Goal: Information Seeking & Learning: Learn about a topic

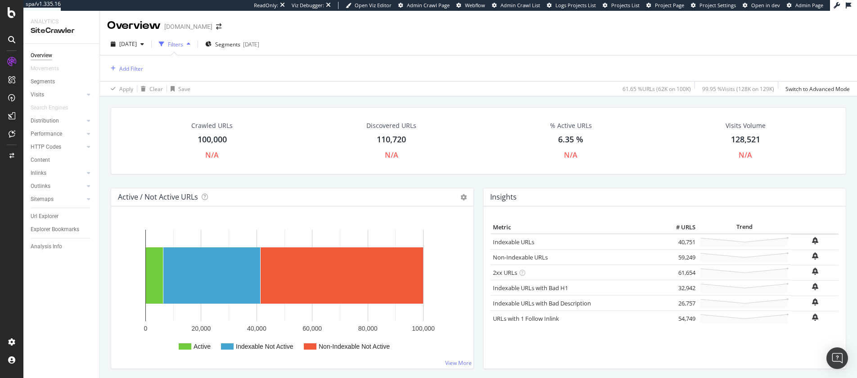
scroll to position [37, 0]
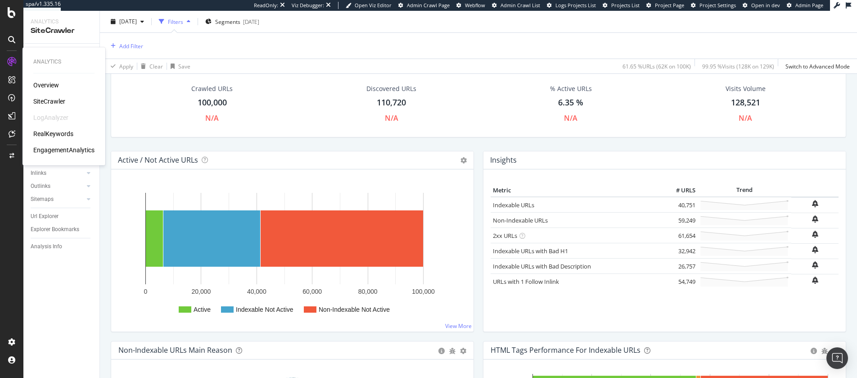
click at [60, 133] on div "RealKeywords" at bounding box center [53, 133] width 40 height 9
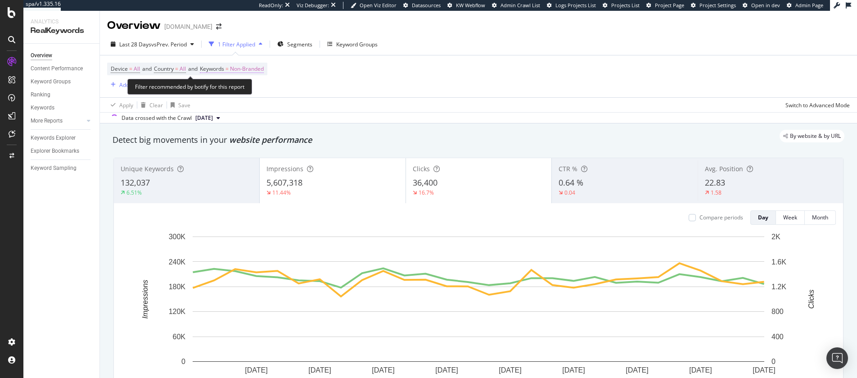
click at [250, 73] on span "Non-Branded" at bounding box center [247, 69] width 34 height 13
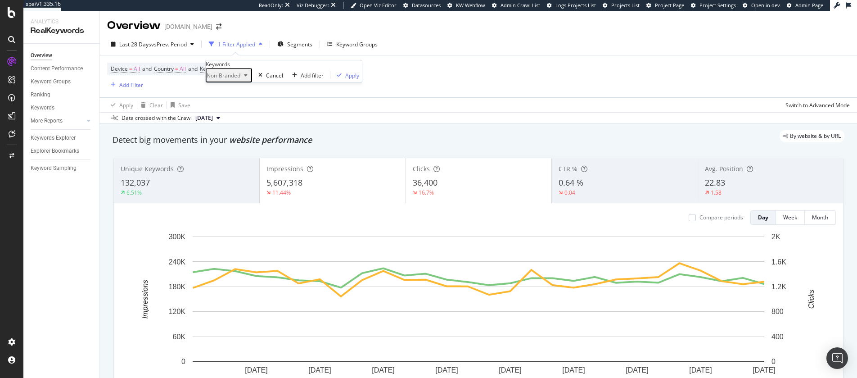
click at [240, 79] on span "Non-Branded" at bounding box center [224, 76] width 34 height 8
click at [240, 171] on span "All" at bounding box center [266, 175] width 92 height 8
click at [318, 79] on div "Apply" at bounding box center [325, 76] width 14 height 8
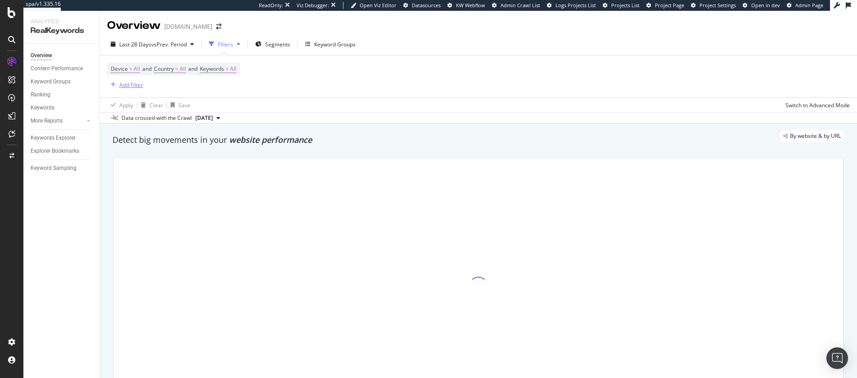
click at [111, 85] on icon "button" at bounding box center [113, 84] width 5 height 5
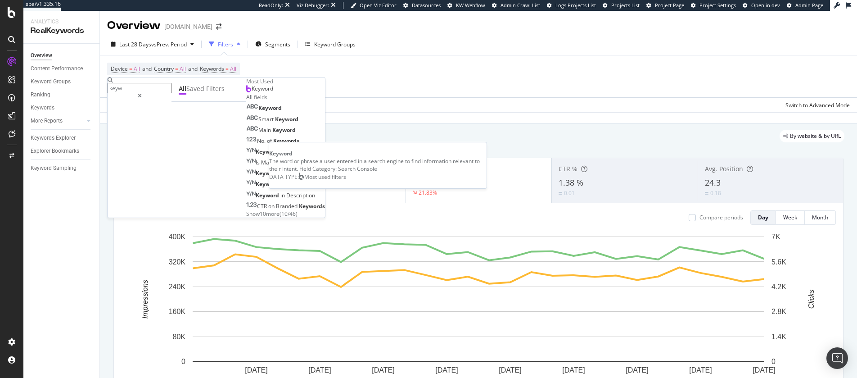
type input "keyw"
click at [246, 92] on div "Keyword" at bounding box center [259, 88] width 27 height 7
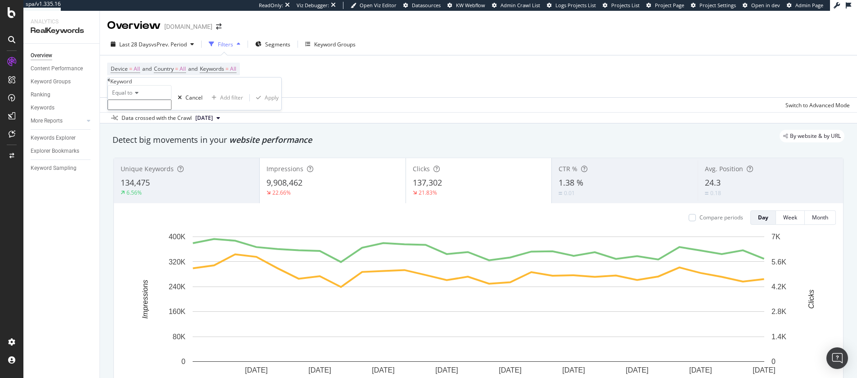
click at [147, 110] on input "text" at bounding box center [140, 104] width 64 height 10
click at [137, 95] on icon at bounding box center [135, 92] width 6 height 5
click at [132, 165] on span "Contains" at bounding box center [121, 161] width 22 height 8
click at [135, 110] on input "text" at bounding box center [140, 104] width 64 height 10
type input "gift"
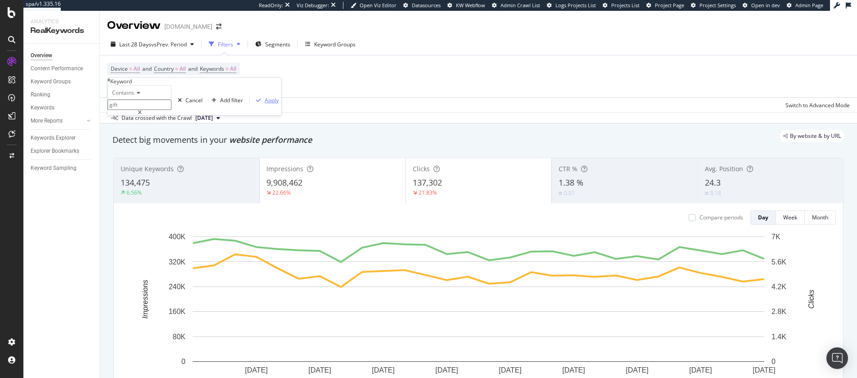
click at [265, 104] on div "Apply" at bounding box center [272, 100] width 14 height 8
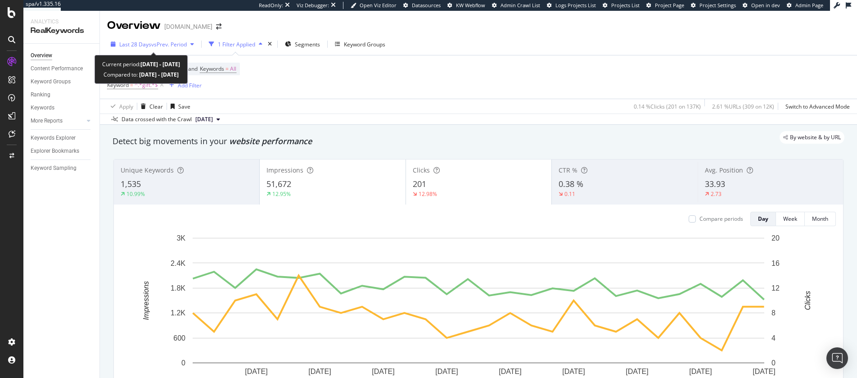
click at [151, 43] on span "vs Prev. Period" at bounding box center [169, 44] width 36 height 8
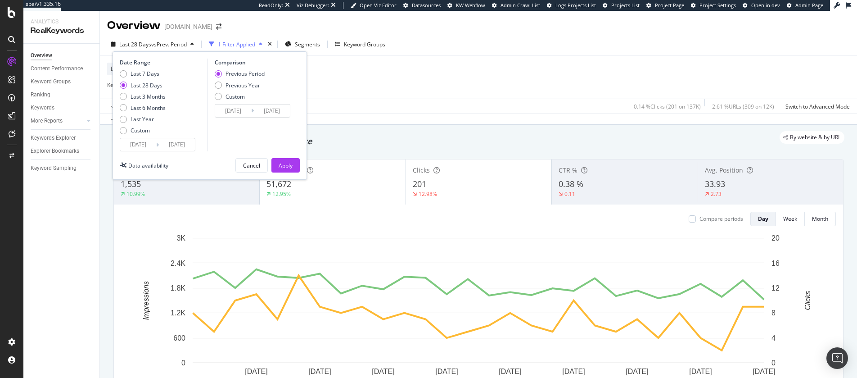
click at [151, 145] on input "[DATE]" at bounding box center [138, 144] width 36 height 13
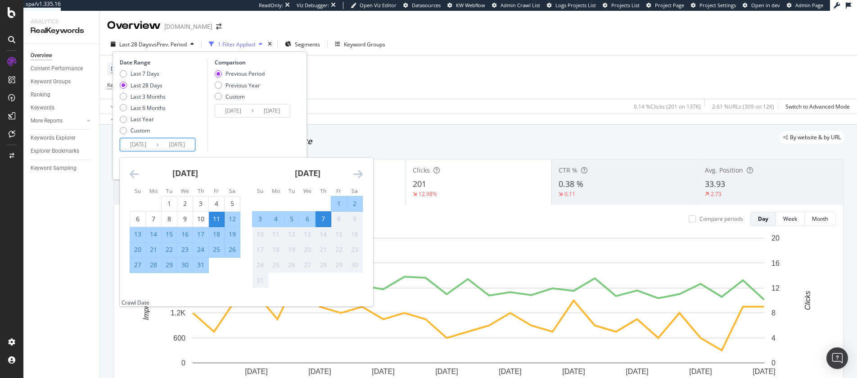
click at [137, 178] on icon "Move backward to switch to the previous month." at bounding box center [134, 173] width 9 height 11
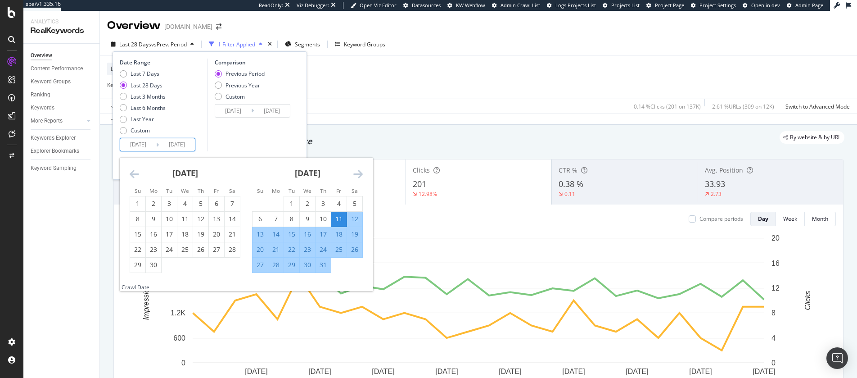
click at [137, 178] on icon "Move backward to switch to the previous month." at bounding box center [134, 173] width 9 height 11
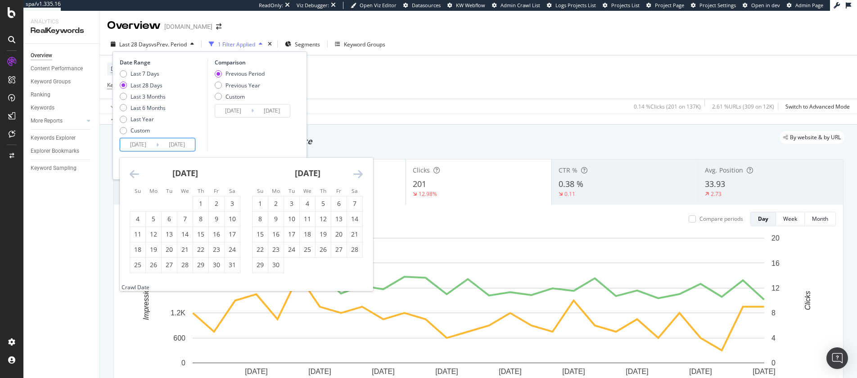
click at [132, 172] on icon "Move backward to switch to the previous month." at bounding box center [134, 173] width 9 height 11
click at [143, 106] on div "Last 6 Months" at bounding box center [147, 108] width 35 height 8
type input "[DATE]"
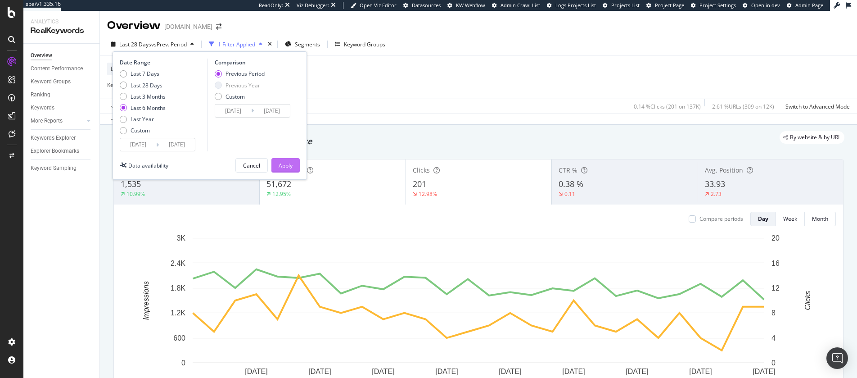
click at [278, 160] on button "Apply" at bounding box center [285, 165] width 28 height 14
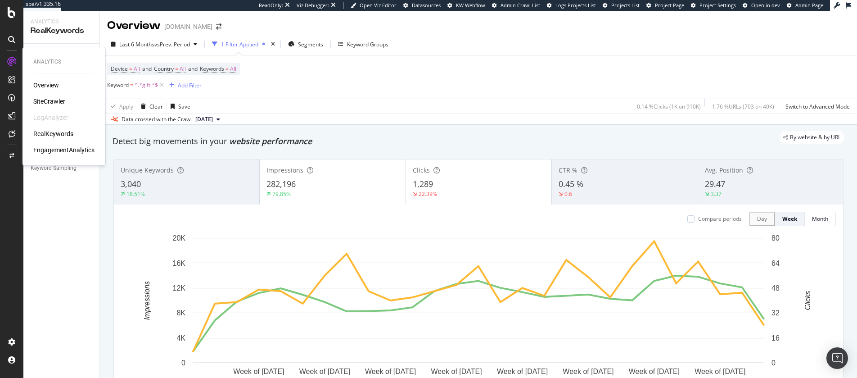
click at [57, 103] on div "SiteCrawler" at bounding box center [49, 101] width 32 height 9
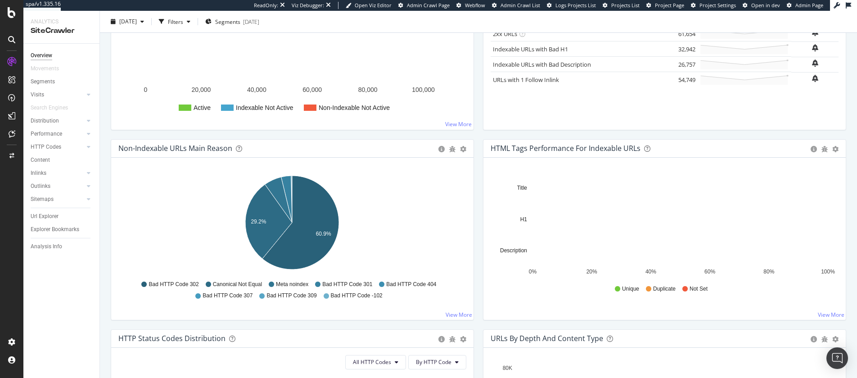
scroll to position [207, 0]
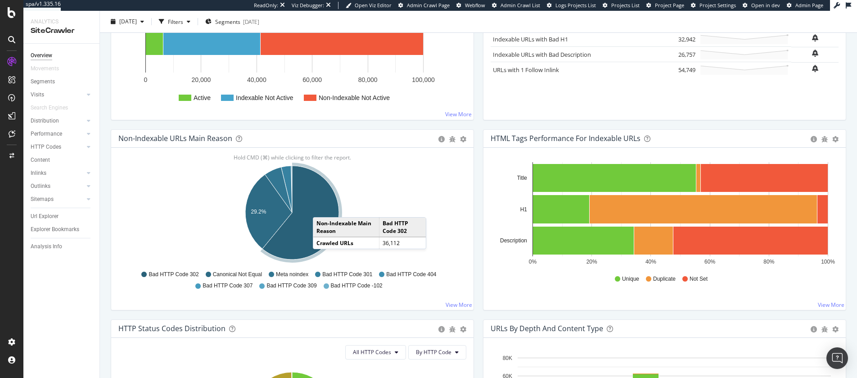
click at [322, 208] on icon "A chart." at bounding box center [300, 213] width 76 height 94
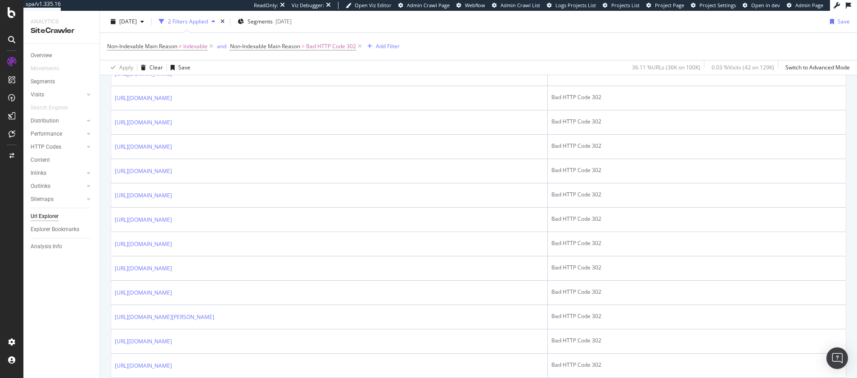
scroll to position [445, 0]
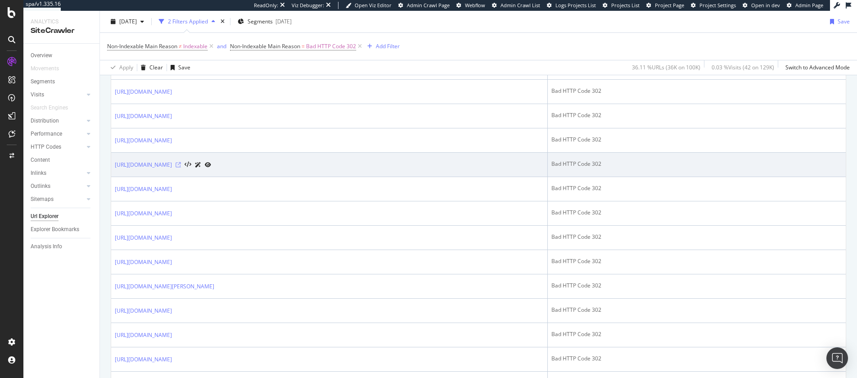
click at [181, 164] on icon at bounding box center [177, 164] width 5 height 5
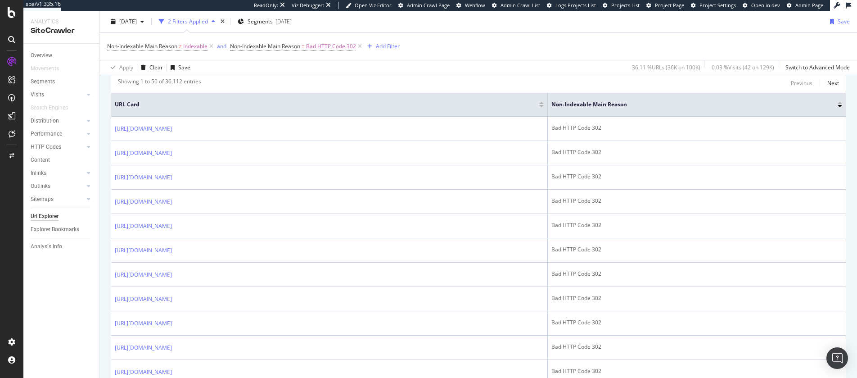
scroll to position [162, 0]
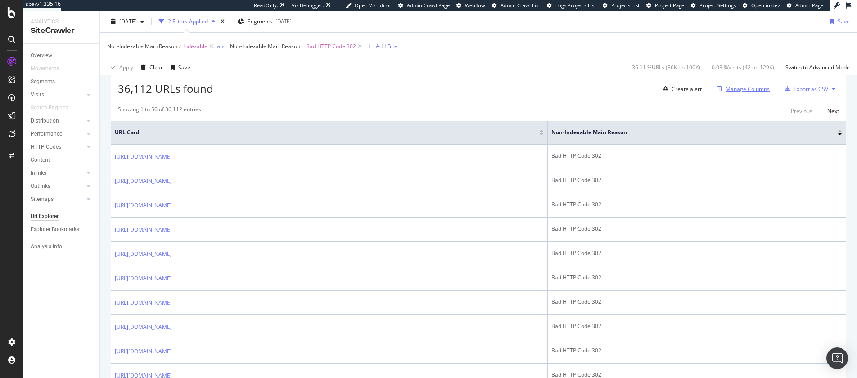
click at [740, 90] on div "Manage Columns" at bounding box center [747, 89] width 44 height 8
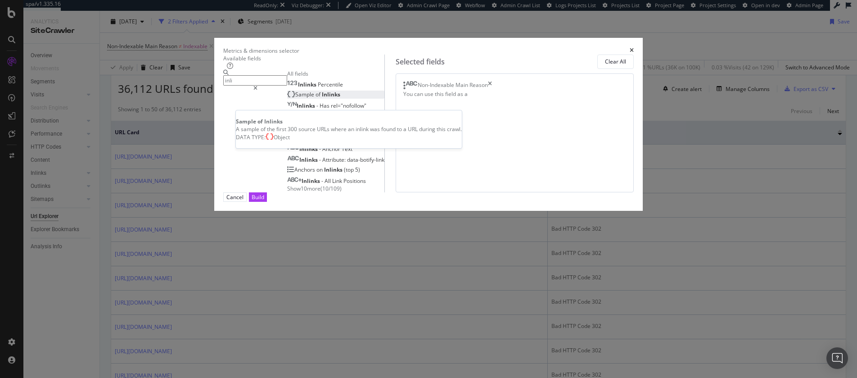
type input "inli"
click at [295, 98] on span "Sample" at bounding box center [305, 94] width 20 height 8
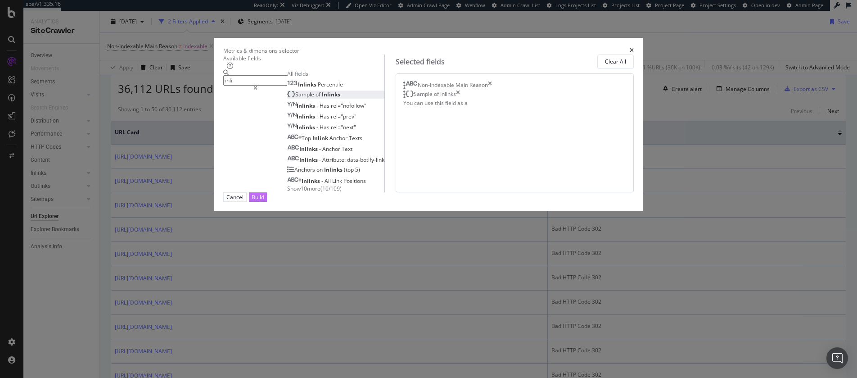
click at [264, 201] on div "Build" at bounding box center [258, 197] width 13 height 8
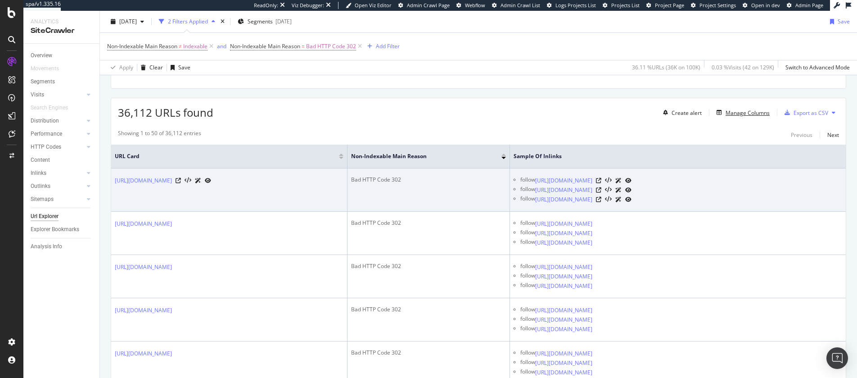
scroll to position [145, 0]
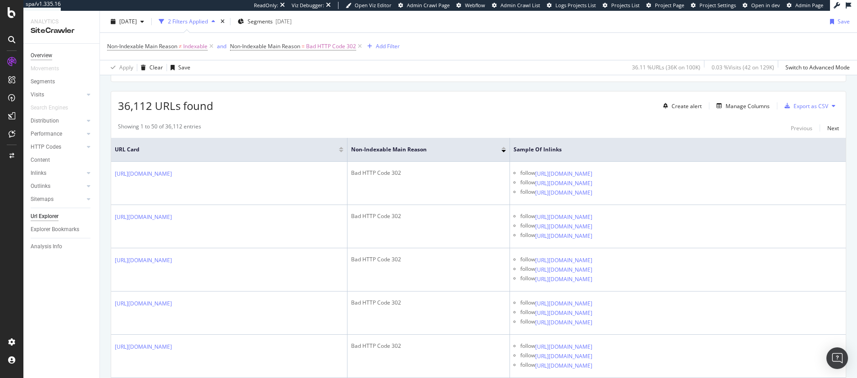
click at [45, 55] on div "Overview" at bounding box center [42, 55] width 22 height 9
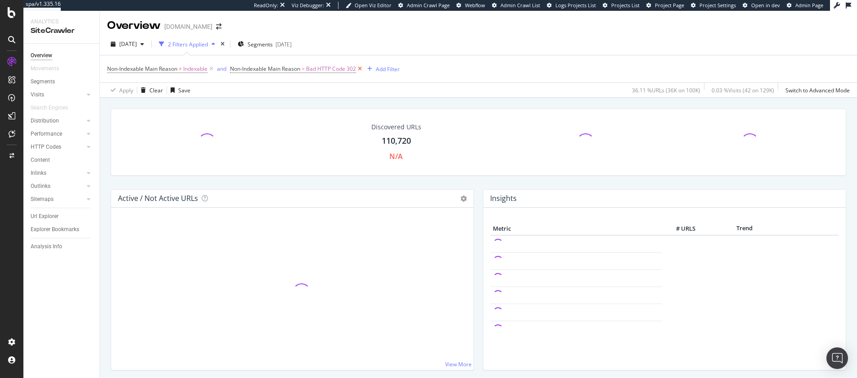
click at [361, 67] on icon at bounding box center [360, 68] width 8 height 9
click at [212, 67] on icon at bounding box center [211, 68] width 8 height 9
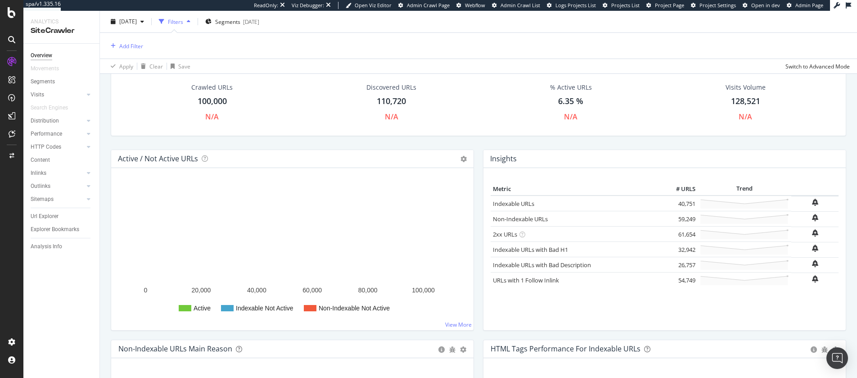
scroll to position [42, 0]
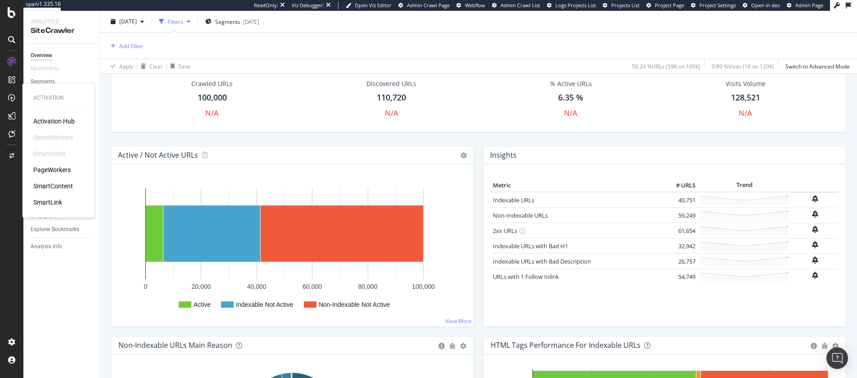
click at [50, 167] on div "PageWorkers" at bounding box center [51, 169] width 37 height 9
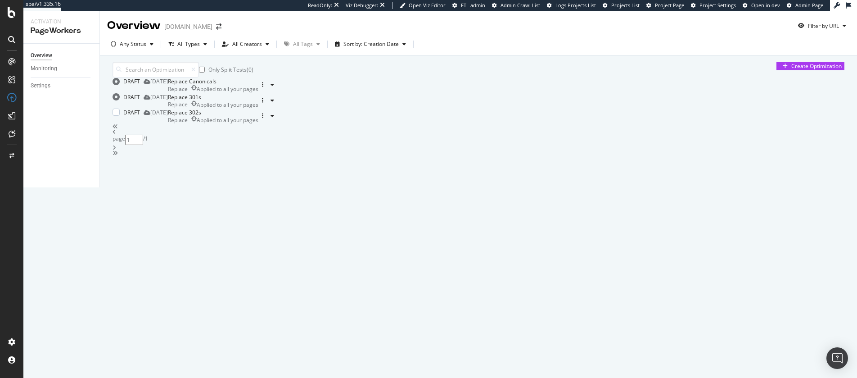
click at [258, 116] on div "Replace 302s" at bounding box center [213, 112] width 90 height 8
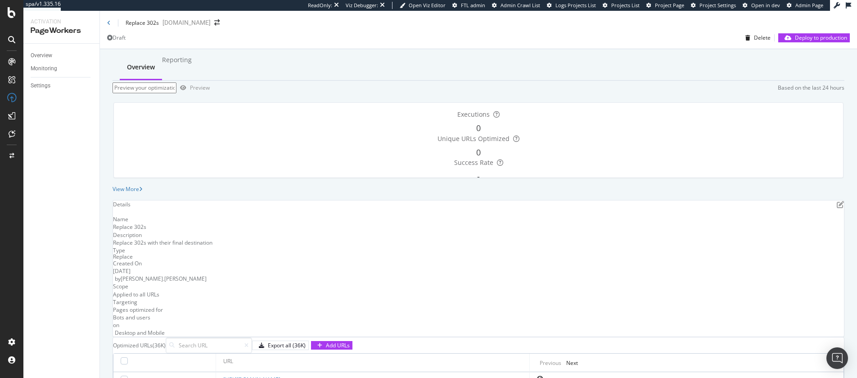
scroll to position [295, 0]
click at [47, 89] on div "Overview" at bounding box center [46, 85] width 26 height 9
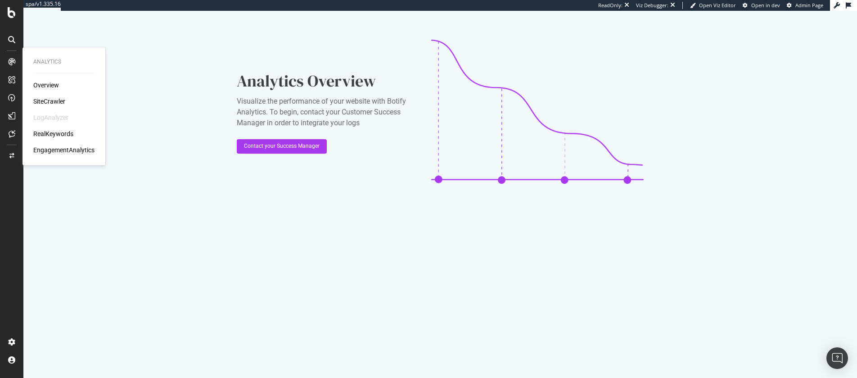
click at [47, 106] on div "Overview SiteCrawler LogAnalyzer RealKeywords EngagementAnalytics" at bounding box center [63, 118] width 61 height 74
click at [49, 103] on div "SiteCrawler" at bounding box center [49, 101] width 32 height 9
